Goal: Task Accomplishment & Management: Manage account settings

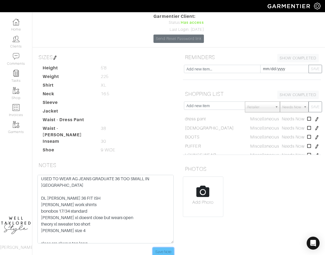
click at [160, 247] on input "Save Note" at bounding box center [163, 251] width 21 height 8
click at [18, 42] on img at bounding box center [16, 39] width 7 height 7
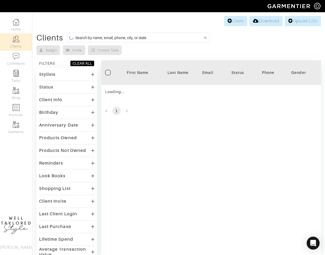
click at [134, 40] on input at bounding box center [139, 37] width 128 height 7
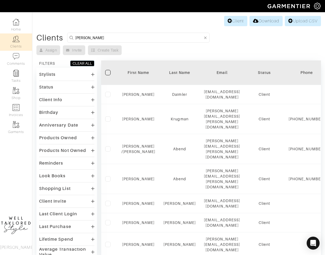
type input "[PERSON_NAME]"
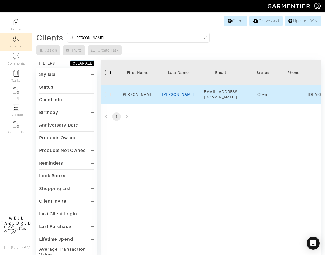
click at [175, 92] on link "[PERSON_NAME]" at bounding box center [178, 94] width 33 height 4
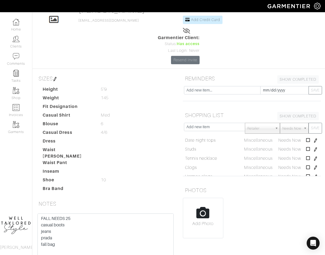
scroll to position [40, 0]
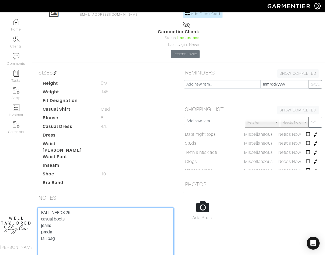
click at [84, 218] on textarea "FALL NEEDS 25 casual boots jeans prada fall bag Black halo Elevates basics Susi…" at bounding box center [105, 241] width 136 height 68
drag, startPoint x: 113, startPoint y: 220, endPoint x: 27, endPoint y: 218, distance: 86.3
click at [27, 218] on div "Company Settings Manage Subscription My Profile Stylists Sign Out Home Clients …" at bounding box center [162, 127] width 325 height 335
click at [41, 207] on textarea "FALL NEEDS 25 casual boots jeans prada fall bag Black halo Elevates basics Susi…" at bounding box center [105, 241] width 136 height 68
click at [45, 207] on textarea "FALL NEEDS 25 casual boots jeans prada fall bag Black halo Elevates basics Susi…" at bounding box center [105, 241] width 136 height 68
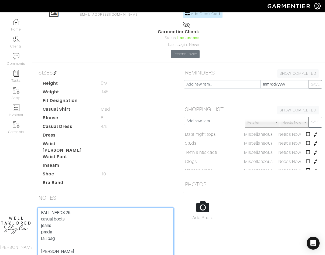
paste textarea "4147 2025 2871 2571 02/30 253"
type textarea "4147 2025 2871 2571 02/30 253 FALL NEEDS 25 casual boots jeans prada fall bag B…"
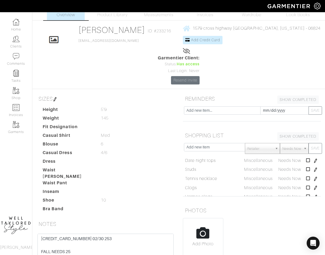
scroll to position [0, 0]
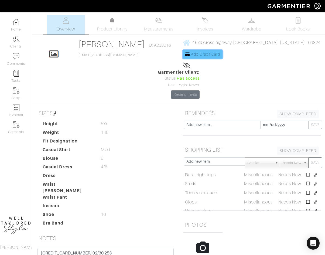
click at [192, 53] on span "Add Credit Card" at bounding box center [205, 54] width 29 height 4
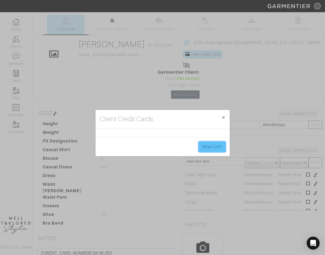
click at [201, 149] on link "New Card" at bounding box center [212, 147] width 26 height 10
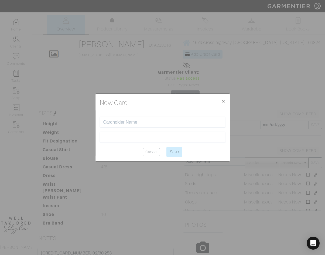
click at [128, 122] on input "text" at bounding box center [162, 121] width 119 height 5
type input "Kelli Connors"
click at [175, 153] on input "Save" at bounding box center [174, 152] width 16 height 10
type input "Saving..."
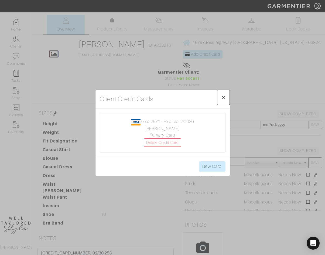
click at [223, 94] on button "× Close" at bounding box center [223, 97] width 13 height 15
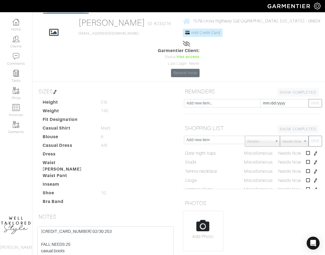
scroll to position [15, 0]
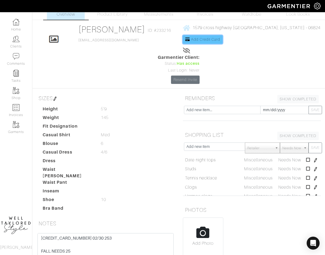
click at [191, 38] on span "Add Credit Card" at bounding box center [205, 39] width 29 height 4
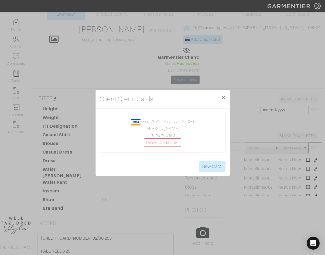
click at [164, 134] on icon "Primary Card" at bounding box center [163, 135] width 26 height 5
click at [252, 88] on div "Client Credit Cards × Close xxxx-2571 - Expires: 2/2030 Kelli Connors Primary C…" at bounding box center [162, 127] width 325 height 255
